Goal: Task Accomplishment & Management: Manage account settings

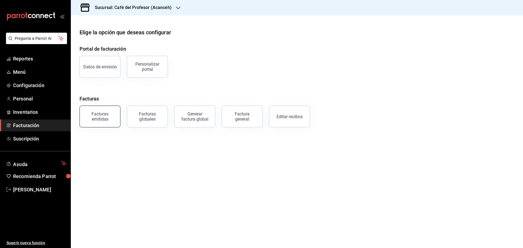
click at [101, 114] on div "Facturas emitidas" at bounding box center [100, 116] width 34 height 10
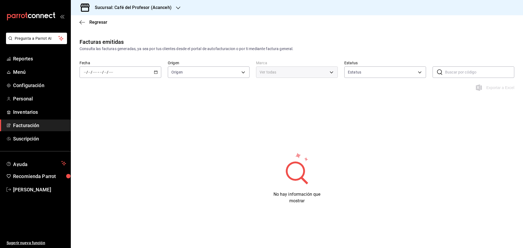
type input "ORDER_INVOICE,GENERAL_INVOICE"
type input "ACTIVE,PENDING_CANCELLATION,CANCELLED,PRE_CANCELLED"
type input "c1a8b8e6-187f-497f-b24d-8667d510d931"
click at [155, 72] on icon "button" at bounding box center [156, 72] width 4 height 4
click at [95, 90] on span "Hoy" at bounding box center [105, 89] width 42 height 6
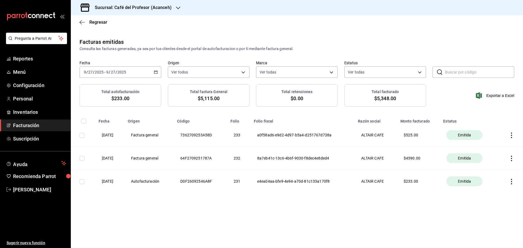
click at [514, 158] on icon "button" at bounding box center [511, 158] width 5 height 5
click at [460, 107] on div at bounding box center [261, 124] width 523 height 248
click at [511, 134] on icon "button" at bounding box center [511, 135] width 5 height 5
click at [413, 113] on div at bounding box center [261, 124] width 523 height 248
click at [140, 72] on div "[DATE] [DATE] - [DATE] [DATE]" at bounding box center [121, 71] width 82 height 11
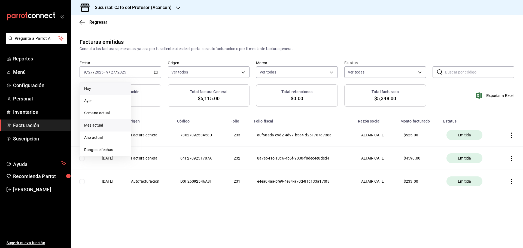
click at [101, 126] on span "Mes actual" at bounding box center [105, 126] width 42 height 6
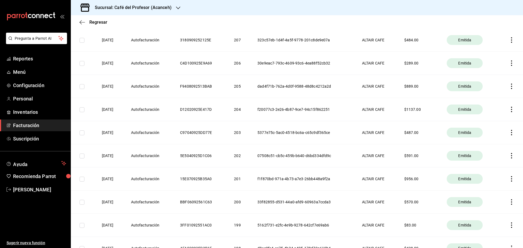
scroll to position [693, 0]
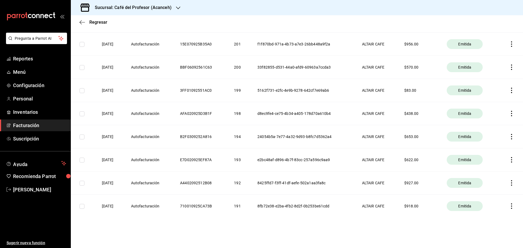
click at [509, 184] on icon "button" at bounding box center [511, 182] width 5 height 5
click at [448, 23] on div at bounding box center [261, 124] width 523 height 248
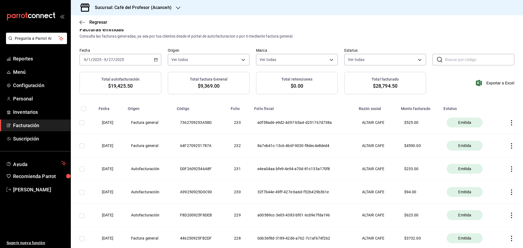
scroll to position [0, 0]
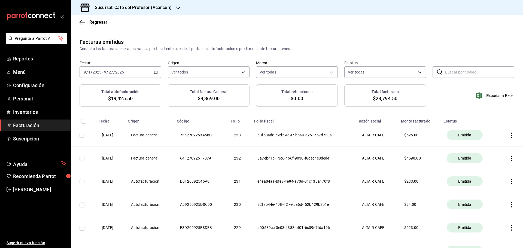
click at [154, 72] on icon "button" at bounding box center [156, 72] width 4 height 4
drag, startPoint x: 108, startPoint y: 90, endPoint x: 116, endPoint y: 90, distance: 7.7
click at [109, 91] on span "Hoy" at bounding box center [105, 89] width 42 height 6
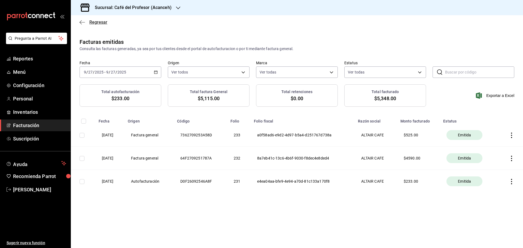
click at [80, 25] on icon "button" at bounding box center [82, 22] width 5 height 5
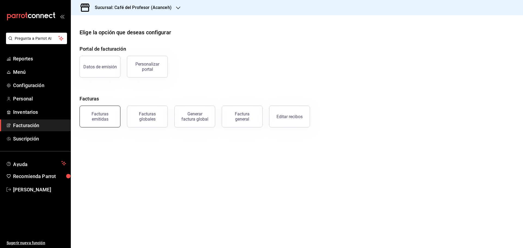
click at [101, 116] on div "Facturas emitidas" at bounding box center [100, 116] width 34 height 10
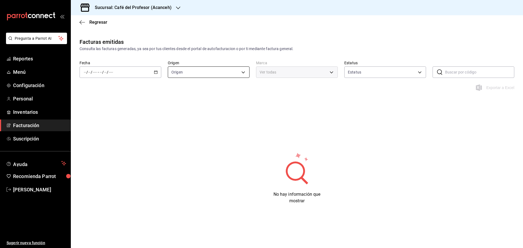
type input "ORDER_INVOICE,GENERAL_INVOICE"
type input "ACTIVE,PENDING_CANCELLATION,CANCELLED,PRE_CANCELLED"
type input "c1a8b8e6-187f-497f-b24d-8667d510d931"
click at [155, 68] on div "/ / - / /" at bounding box center [121, 71] width 82 height 11
click at [114, 92] on li "Hoy" at bounding box center [105, 89] width 51 height 12
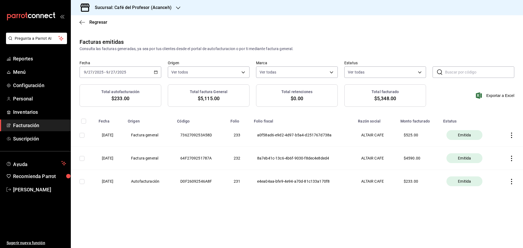
click at [512, 159] on icon "button" at bounding box center [511, 158] width 5 height 5
click at [220, 23] on div at bounding box center [261, 124] width 523 height 248
click at [83, 22] on icon "button" at bounding box center [82, 22] width 5 height 5
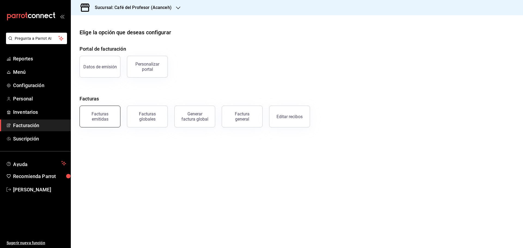
click at [107, 117] on div "Facturas emitidas" at bounding box center [100, 116] width 34 height 10
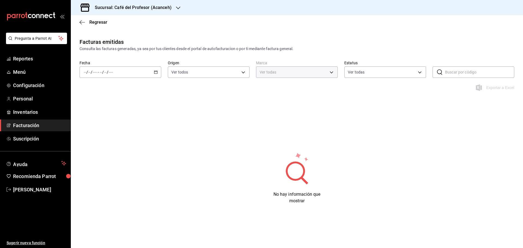
type input "c1a8b8e6-187f-497f-b24d-8667d510d931"
click at [155, 70] on div "/ / - / /" at bounding box center [121, 71] width 82 height 11
click at [99, 85] on li "Hoy" at bounding box center [105, 89] width 51 height 12
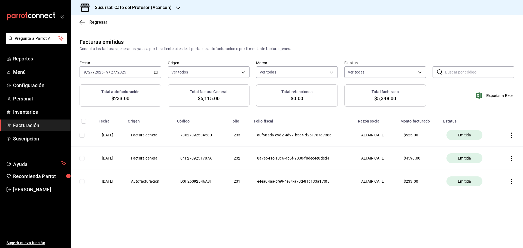
drag, startPoint x: 78, startPoint y: 22, endPoint x: 84, endPoint y: 23, distance: 6.0
click at [81, 22] on div "Regresar" at bounding box center [297, 22] width 452 height 14
click at [83, 22] on icon "button" at bounding box center [82, 22] width 5 height 0
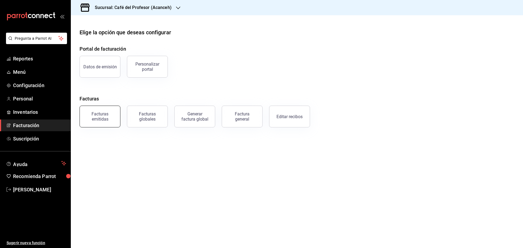
click at [91, 116] on div "Facturas emitidas" at bounding box center [100, 116] width 34 height 10
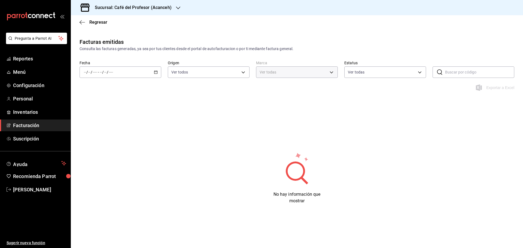
type input "c1a8b8e6-187f-497f-b24d-8667d510d931"
click at [154, 72] on div "/ / - / /" at bounding box center [121, 71] width 82 height 11
click at [100, 90] on span "Hoy" at bounding box center [105, 89] width 42 height 6
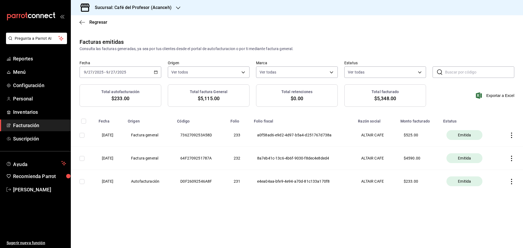
click at [512, 158] on icon "button" at bounding box center [511, 158] width 5 height 5
click at [265, 30] on div at bounding box center [261, 124] width 523 height 248
click at [83, 23] on icon "button" at bounding box center [82, 22] width 5 height 5
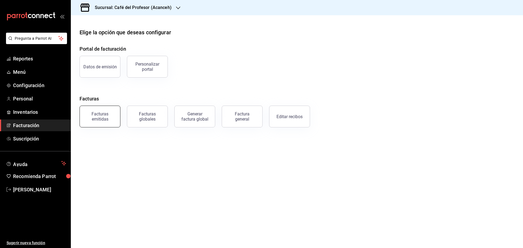
click at [107, 112] on div "Facturas emitidas" at bounding box center [100, 116] width 34 height 10
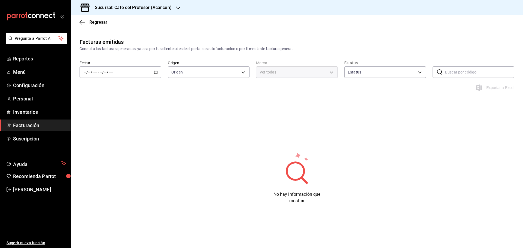
type input "ORDER_INVOICE,GENERAL_INVOICE"
type input "ACTIVE,PENDING_CANCELLATION,CANCELLED,PRE_CANCELLED"
type input "c1a8b8e6-187f-497f-b24d-8667d510d931"
click at [156, 73] on icon "button" at bounding box center [156, 72] width 4 height 4
click at [106, 87] on span "Hoy" at bounding box center [105, 89] width 42 height 6
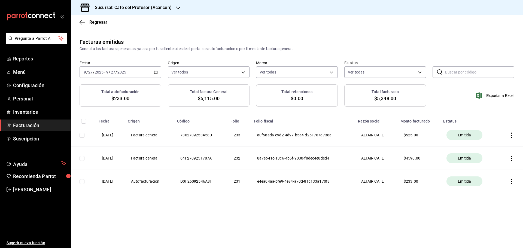
click at [514, 157] on icon "button" at bounding box center [511, 158] width 5 height 5
click at [275, 40] on div at bounding box center [261, 124] width 523 height 248
